Goal: Transaction & Acquisition: Purchase product/service

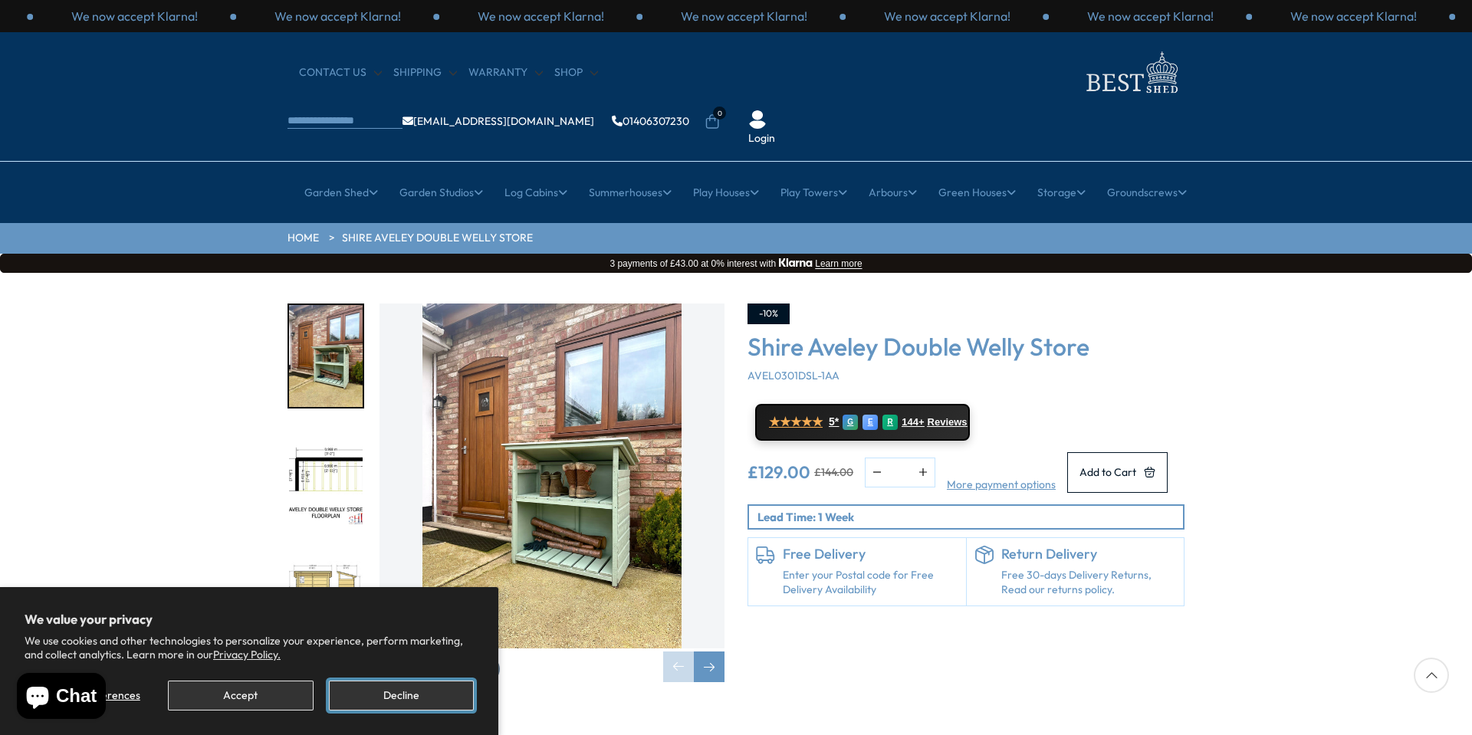
click at [423, 686] on button "Decline" at bounding box center [401, 696] width 145 height 30
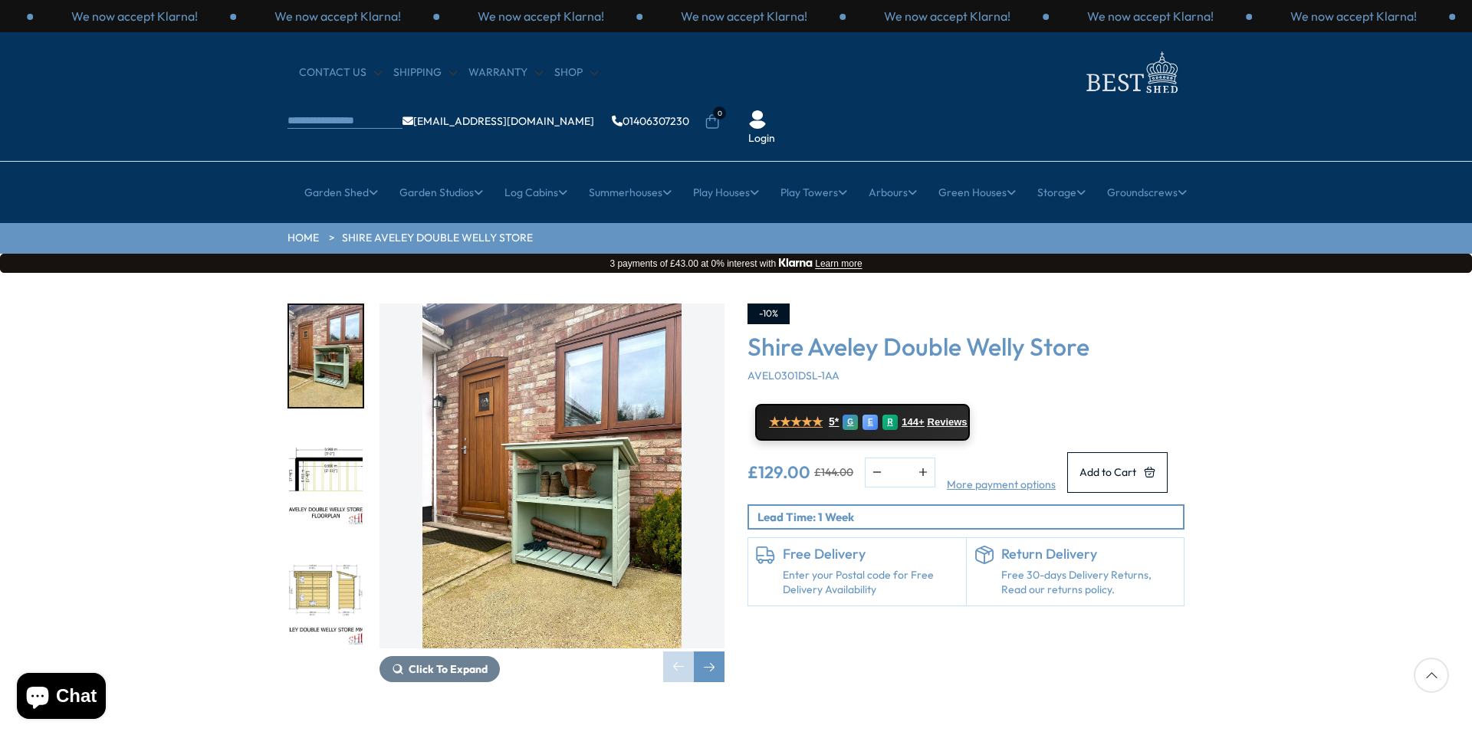
click at [347, 426] on img "2 / 12" at bounding box center [326, 477] width 74 height 102
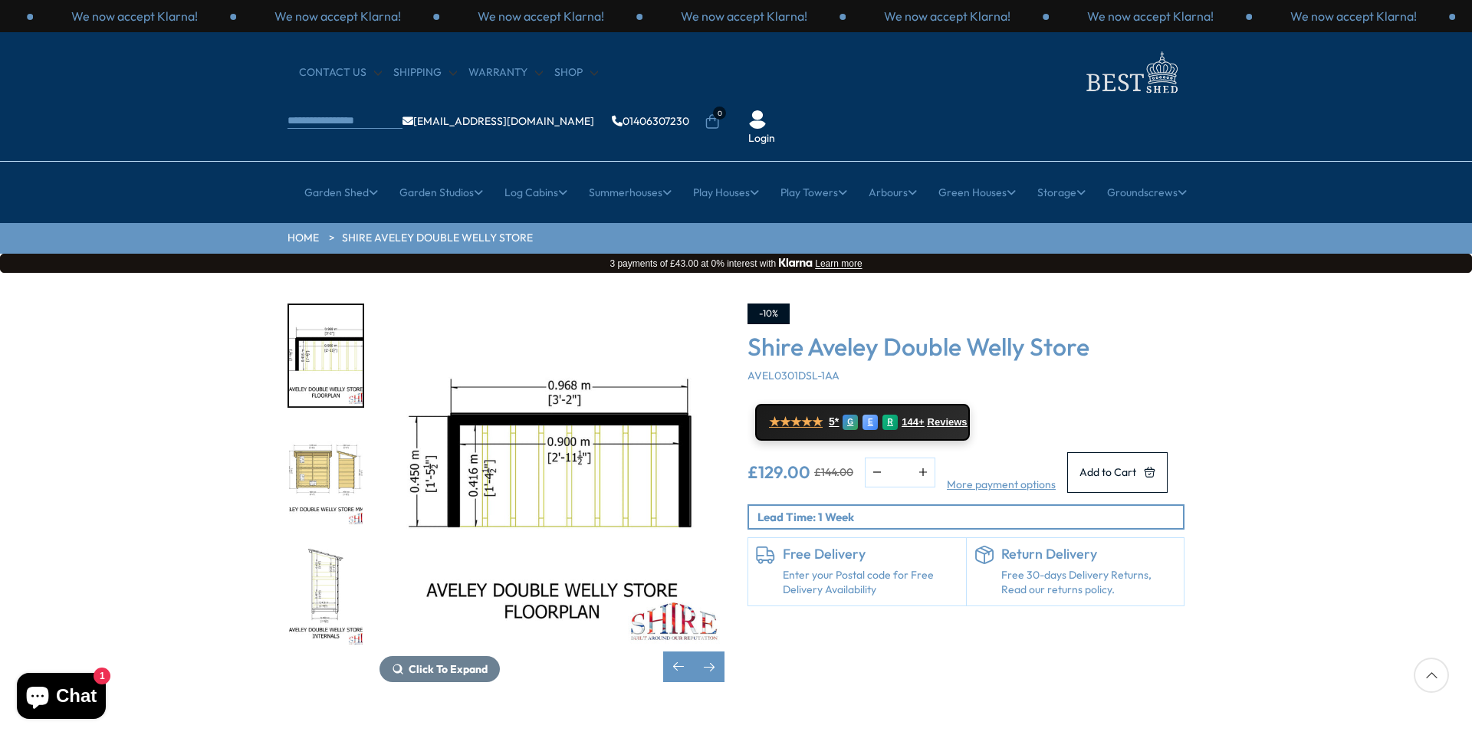
click at [313, 314] on img "2 / 12" at bounding box center [326, 356] width 74 height 102
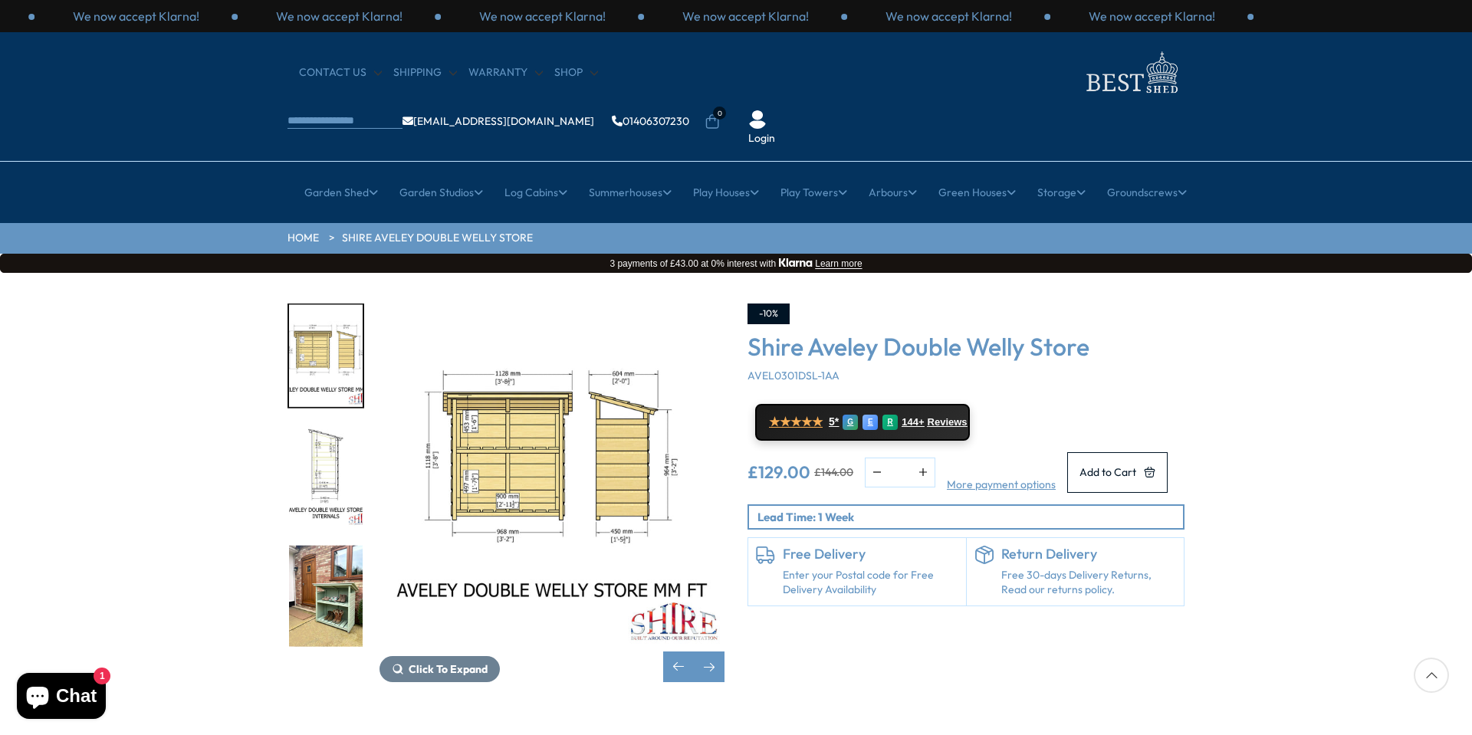
click at [332, 545] on img "5 / 12" at bounding box center [326, 596] width 74 height 102
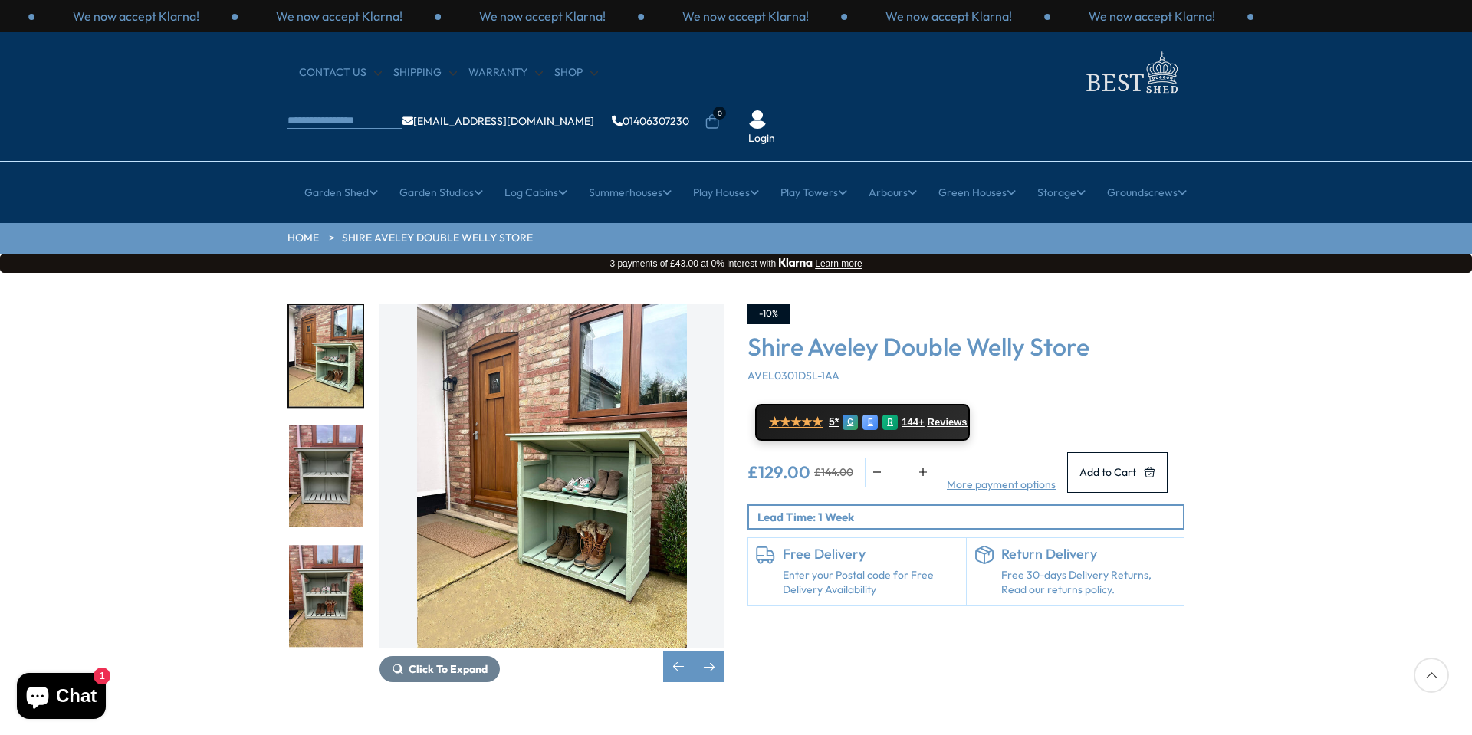
click at [340, 426] on img "6 / 12" at bounding box center [326, 477] width 74 height 102
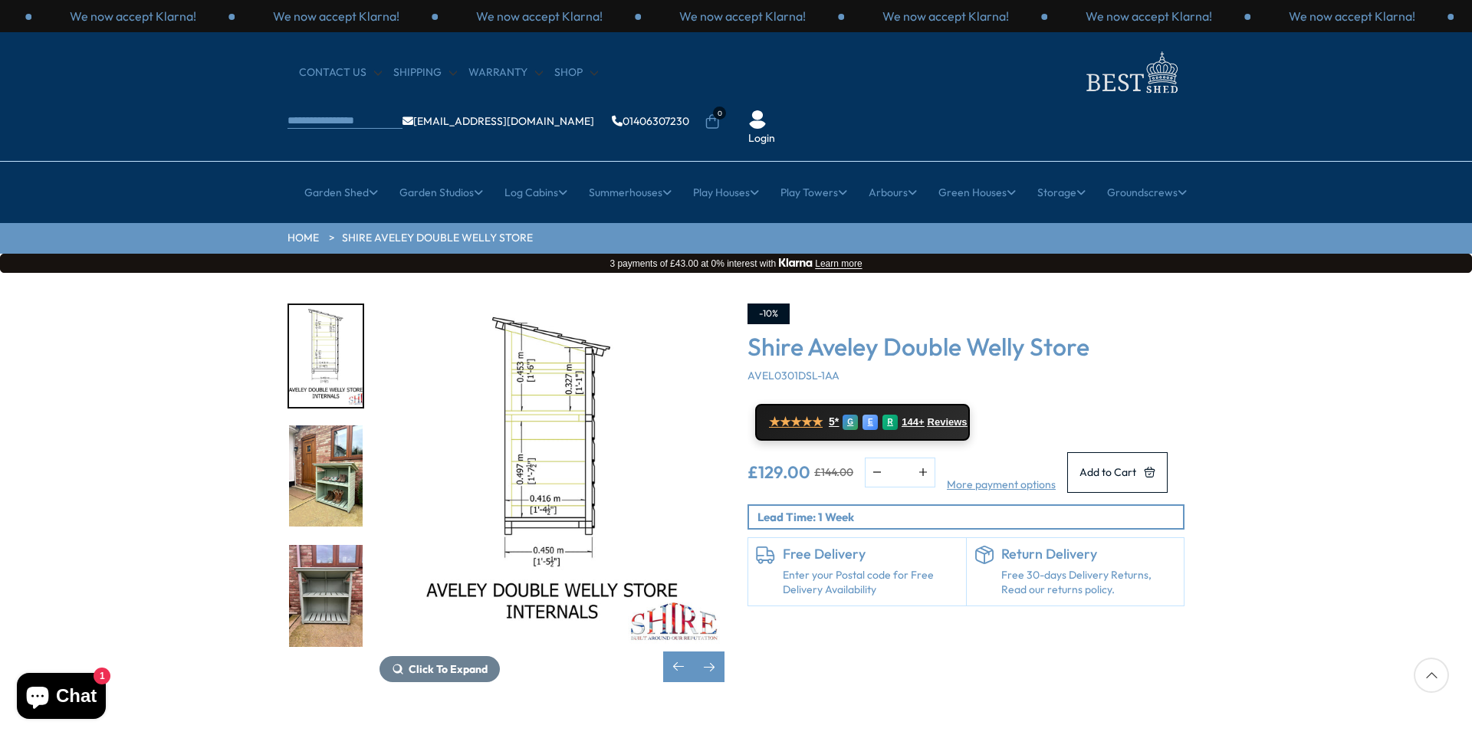
click at [329, 426] on img "5 / 12" at bounding box center [326, 477] width 74 height 102
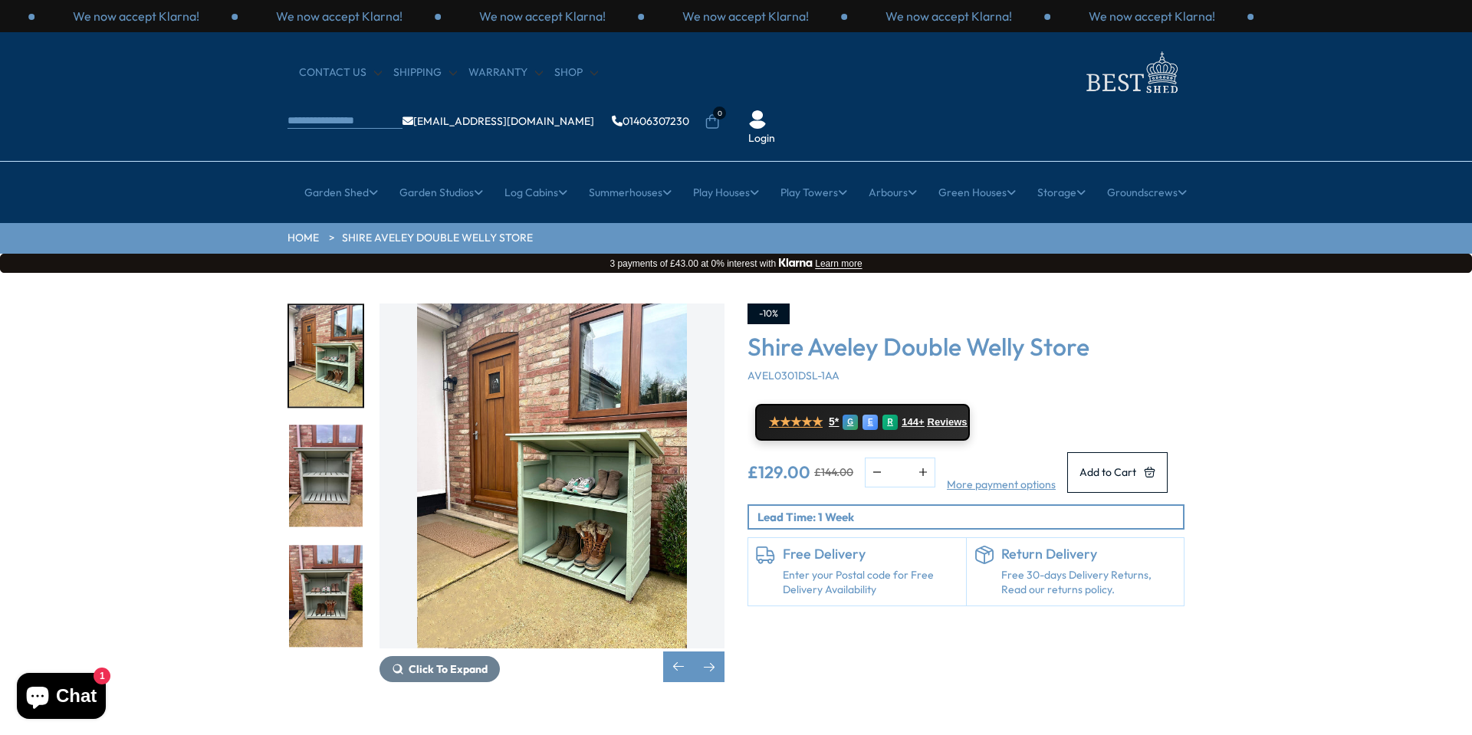
click at [642, 558] on img "5 / 12" at bounding box center [552, 476] width 345 height 345
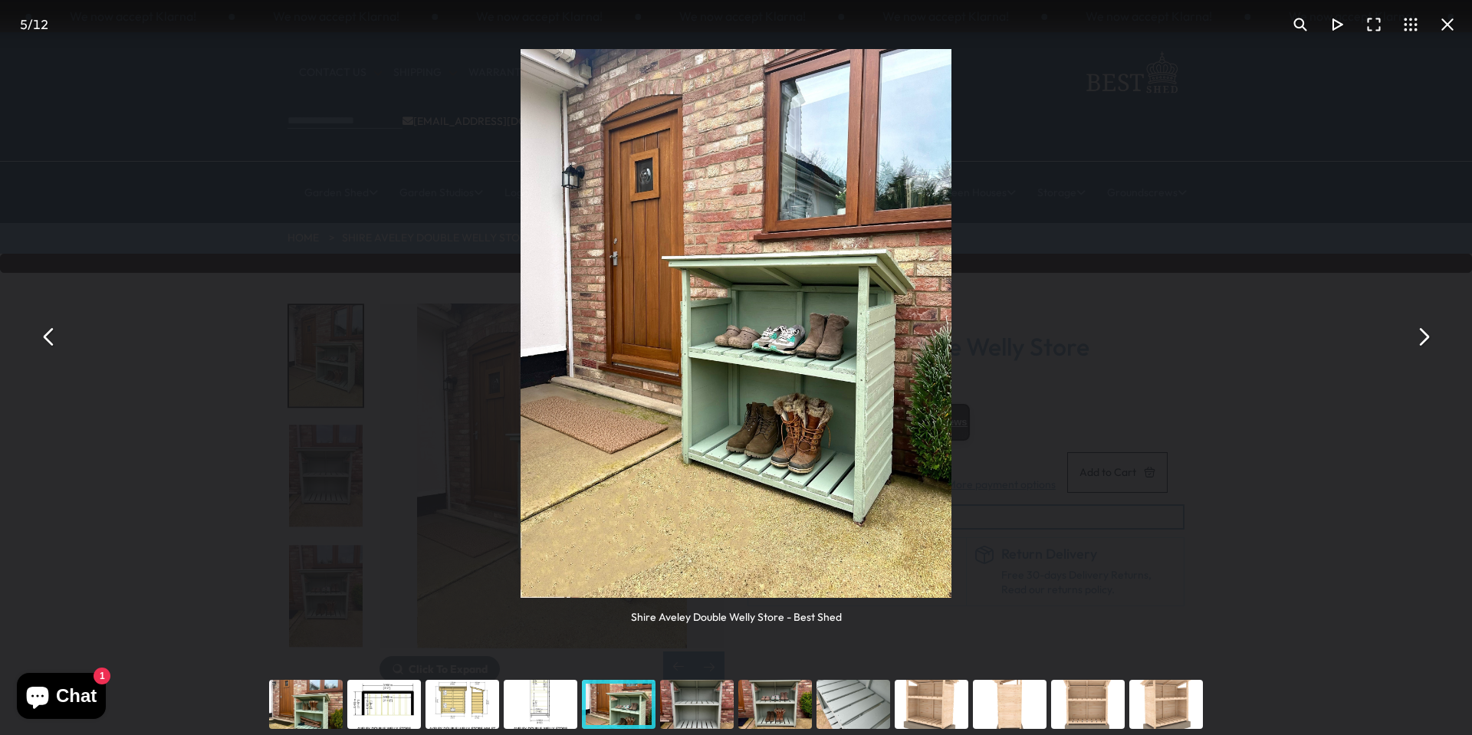
click at [370, 718] on div "You can close this modal content with the ESC key" at bounding box center [384, 704] width 78 height 61
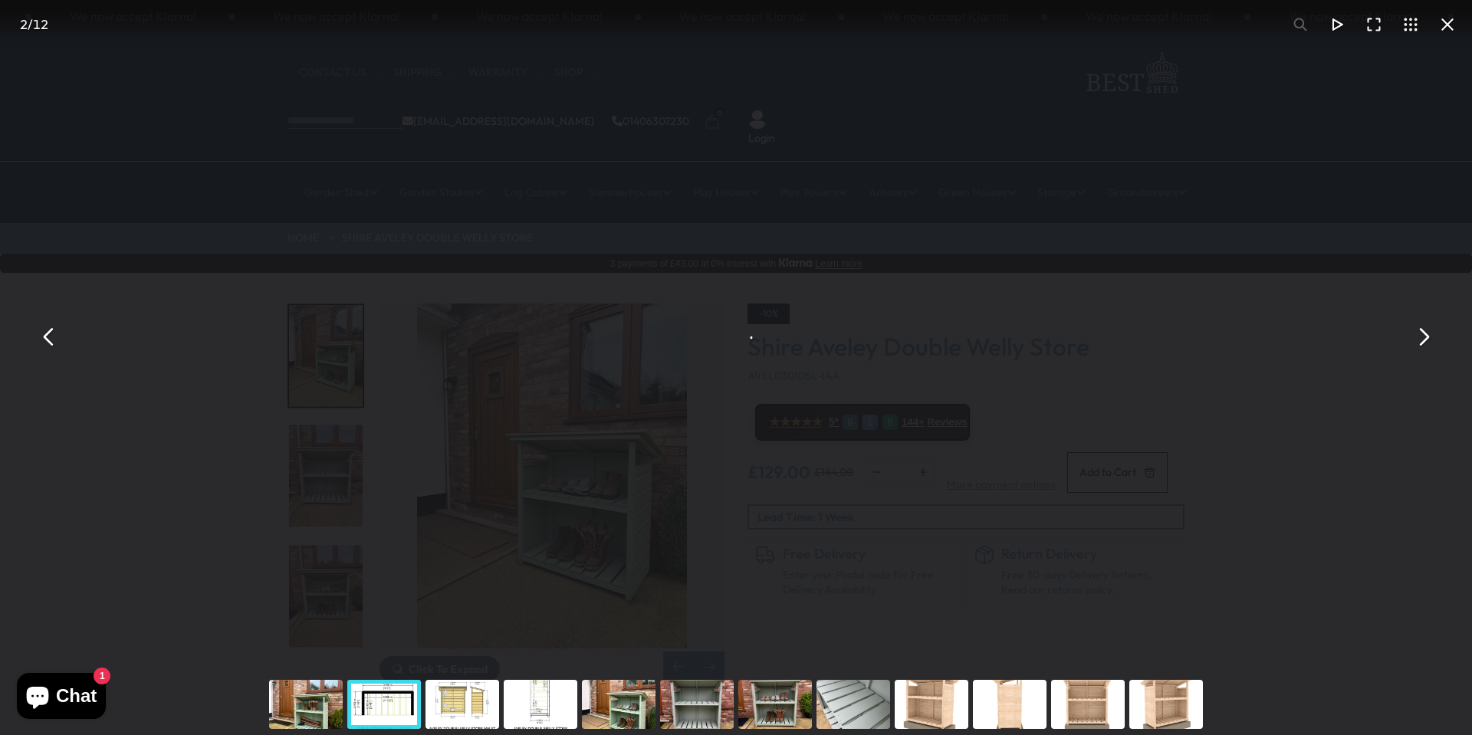
click at [479, 701] on div "You can close this modal content with the ESC key" at bounding box center [462, 704] width 78 height 61
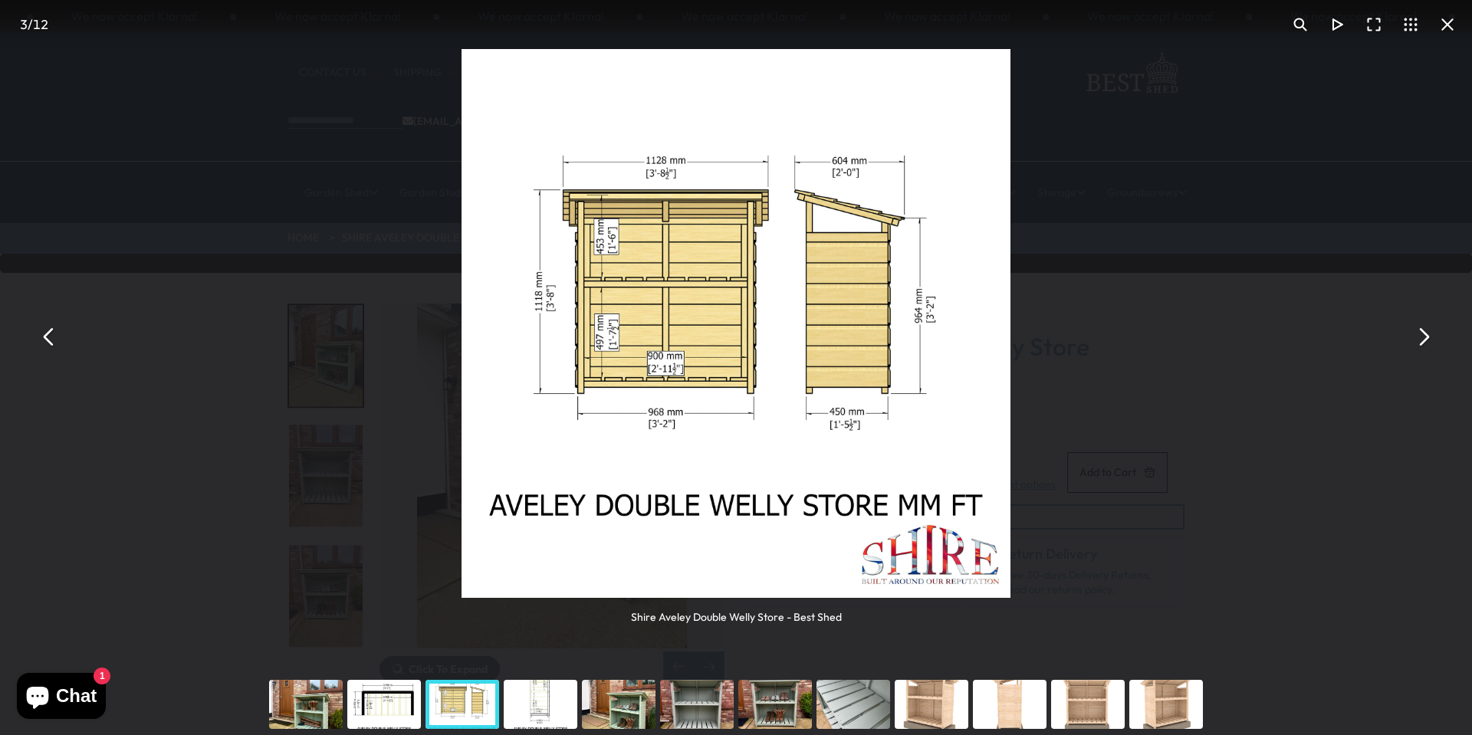
click at [561, 699] on div "You can close this modal content with the ESC key" at bounding box center [541, 704] width 78 height 61
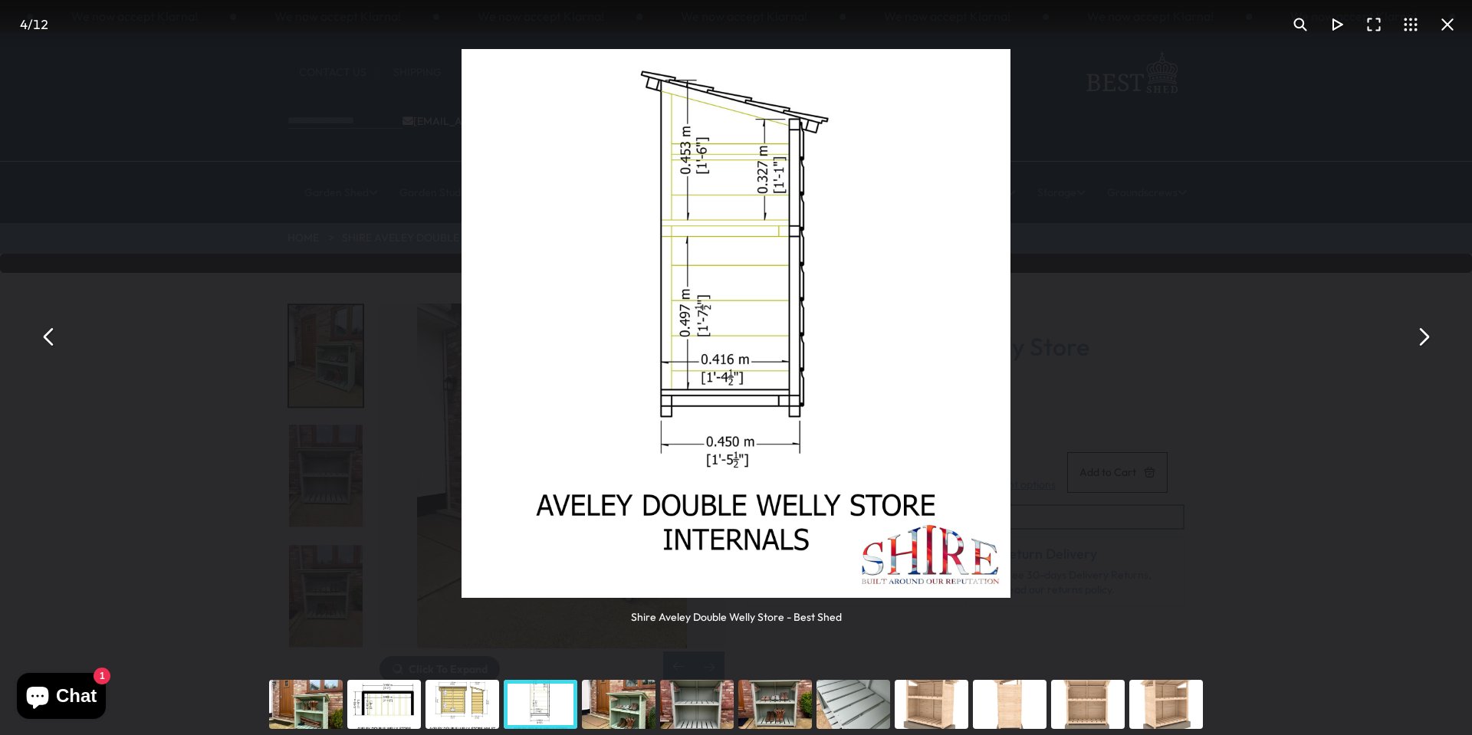
click at [637, 697] on div "You can close this modal content with the ESC key" at bounding box center [619, 704] width 78 height 61
